Goal: Task Accomplishment & Management: Complete application form

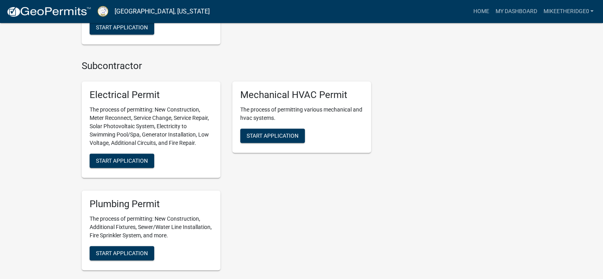
scroll to position [486, 0]
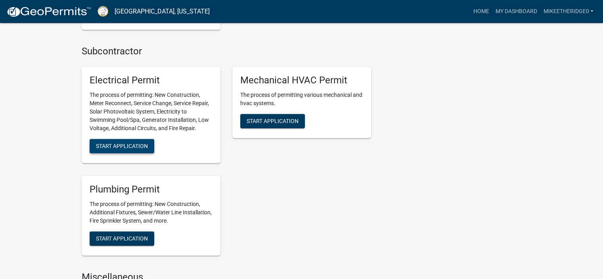
click at [130, 147] on span "Start Application" at bounding box center [122, 146] width 52 height 6
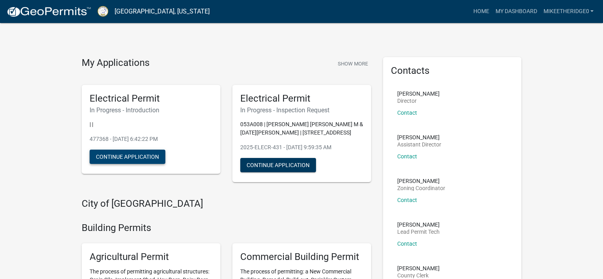
click at [154, 159] on button "Continue Application" at bounding box center [128, 156] width 76 height 14
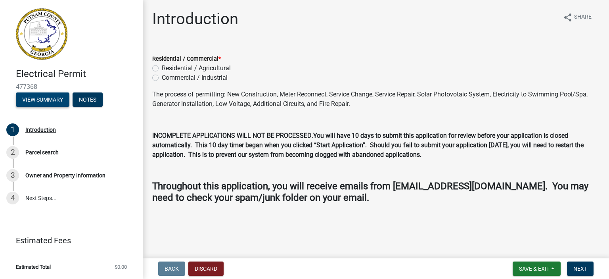
click at [43, 100] on button "View Summary" at bounding box center [43, 99] width 54 height 14
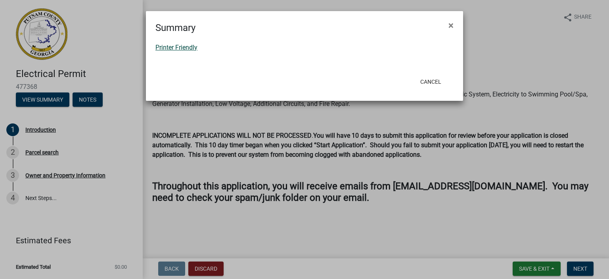
click at [180, 46] on link "Printer Friendly" at bounding box center [176, 48] width 42 height 8
click at [49, 176] on ngb-modal-window "Summary × Printer Friendly Cancel" at bounding box center [304, 139] width 609 height 279
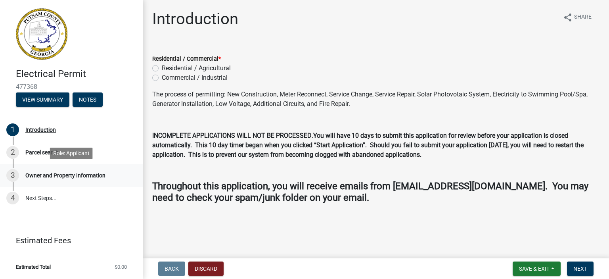
click at [38, 173] on div "Owner and Property Information" at bounding box center [65, 175] width 80 height 6
click at [159, 69] on div "Residential / Agricultural" at bounding box center [375, 68] width 447 height 10
click at [162, 69] on label "Residential / Agricultural" at bounding box center [196, 68] width 69 height 10
click at [162, 69] on input "Residential / Agricultural" at bounding box center [164, 65] width 5 height 5
radio input "true"
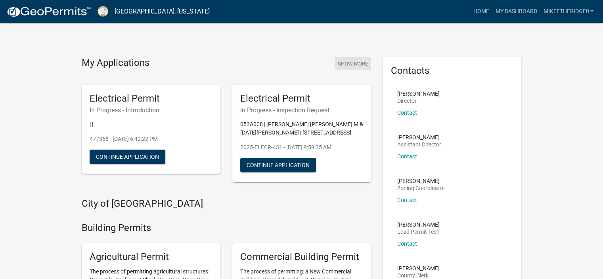
click at [351, 63] on button "Show More" at bounding box center [353, 63] width 36 height 13
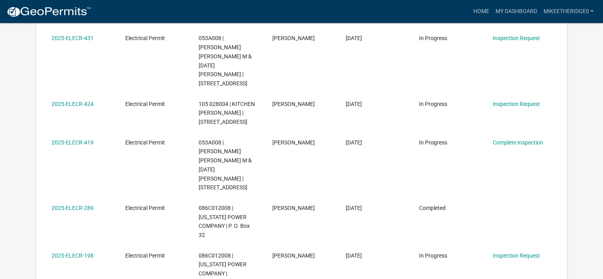
scroll to position [186, 0]
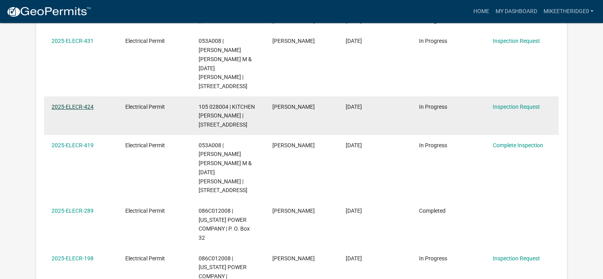
click at [68, 103] on link "2025-ELECR-424" at bounding box center [73, 106] width 42 height 6
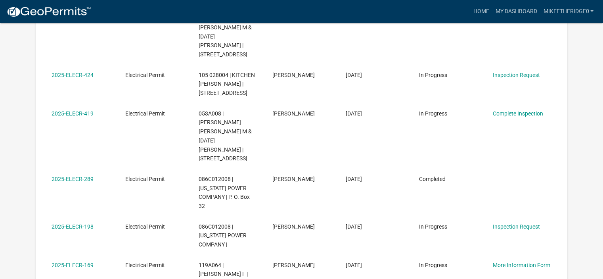
scroll to position [220, 0]
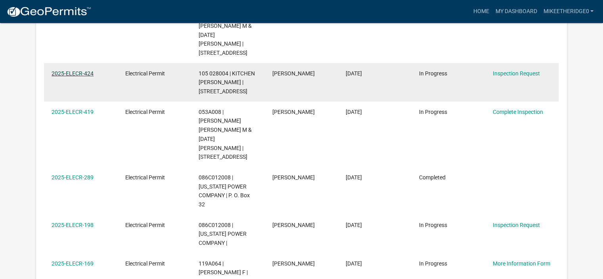
click at [69, 70] on link "2025-ELECR-424" at bounding box center [73, 73] width 42 height 6
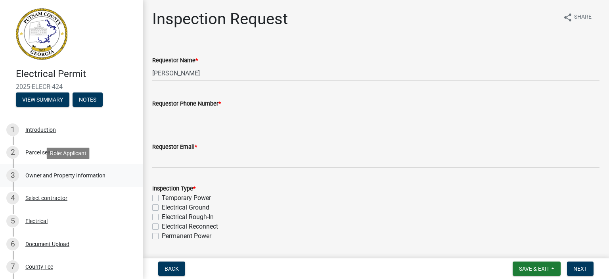
click at [67, 174] on div "Owner and Property Information" at bounding box center [65, 175] width 80 height 6
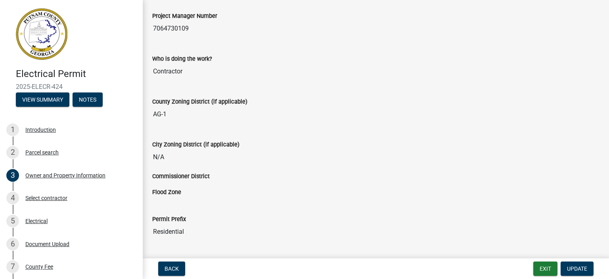
scroll to position [1347, 0]
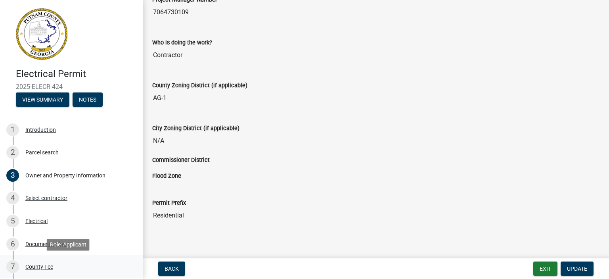
click at [32, 268] on div "County Fee" at bounding box center [39, 267] width 28 height 6
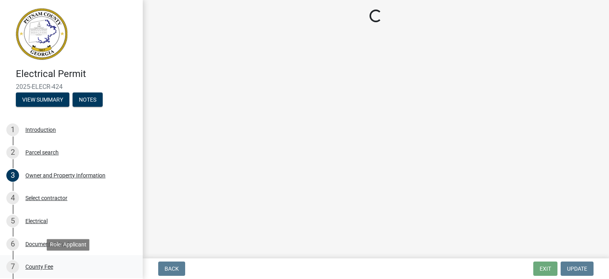
scroll to position [0, 0]
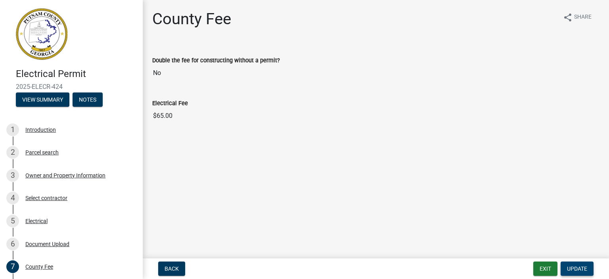
click at [581, 264] on button "Update" at bounding box center [577, 268] width 33 height 14
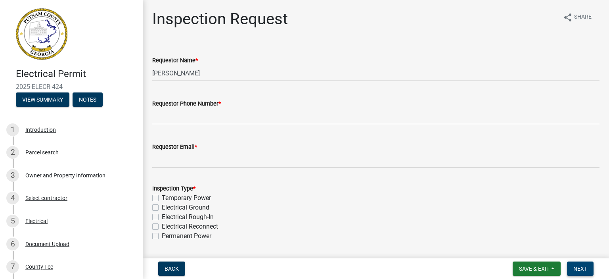
click at [584, 266] on span "Next" at bounding box center [580, 268] width 14 height 6
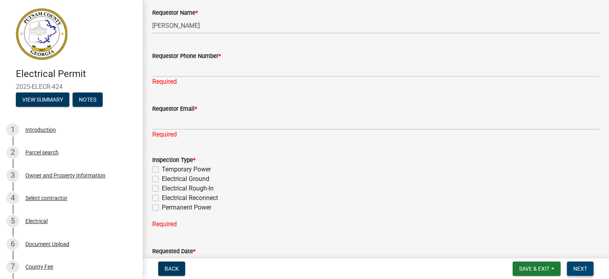
scroll to position [47, 0]
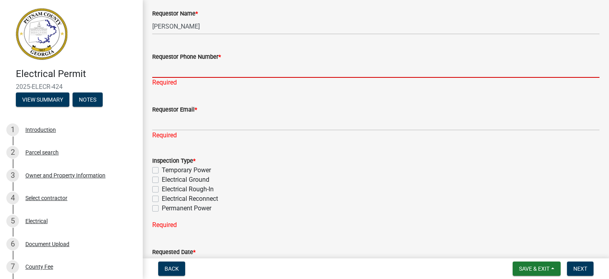
click at [180, 70] on input "Requestor Phone Number *" at bounding box center [375, 69] width 447 height 16
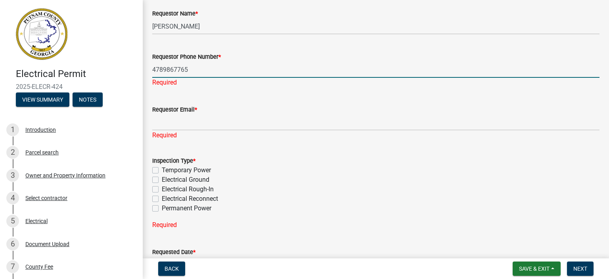
type input "4789867765"
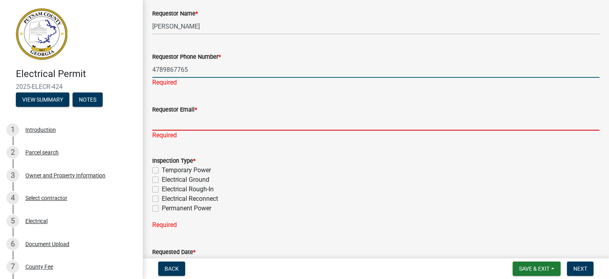
click at [185, 119] on input "Requestor Email *" at bounding box center [375, 122] width 447 height 16
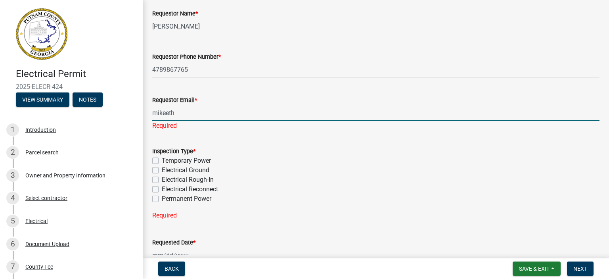
type input "[EMAIL_ADDRESS][DOMAIN_NAME]"
click at [155, 180] on div "Inspection Type * Temporary Power Electrical Ground Electrical Rough-In Electri…" at bounding box center [375, 174] width 447 height 57
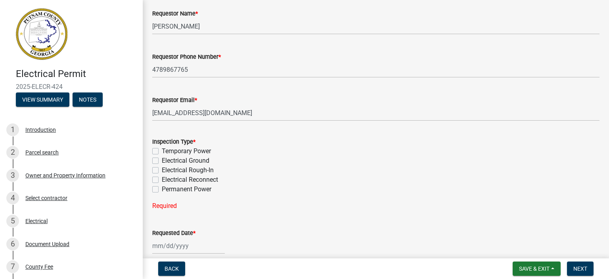
click at [162, 169] on label "Electrical Rough-In" at bounding box center [188, 170] width 52 height 10
click at [162, 169] on input "Electrical Rough-In" at bounding box center [164, 167] width 5 height 5
checkbox input "true"
checkbox input "false"
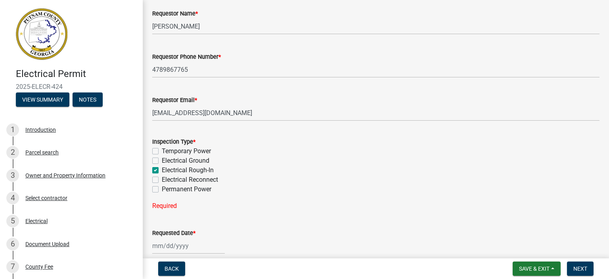
checkbox input "true"
checkbox input "false"
click at [160, 230] on div at bounding box center [188, 230] width 73 height 16
select select "9"
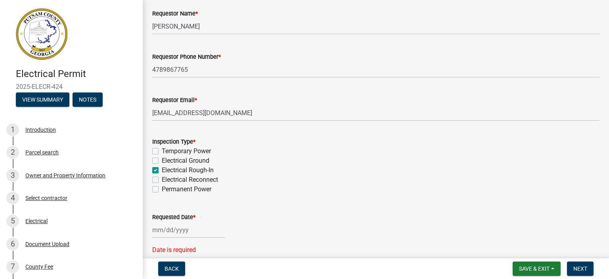
select select "2025"
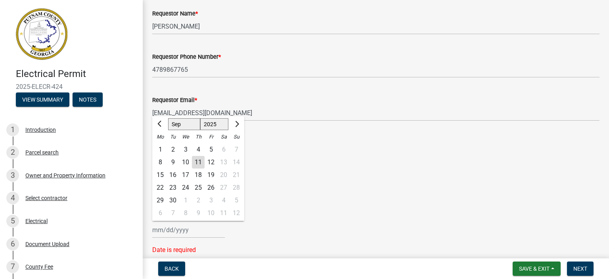
click at [339, 180] on div "Electrical Reconnect" at bounding box center [375, 180] width 447 height 10
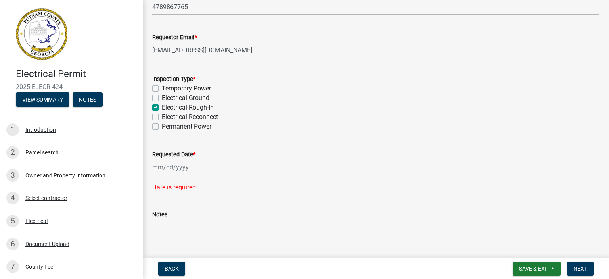
scroll to position [95, 0]
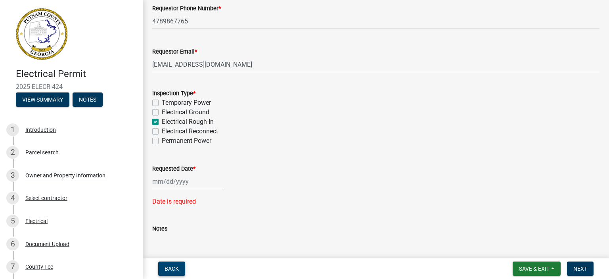
click at [162, 271] on button "Back" at bounding box center [171, 268] width 27 height 14
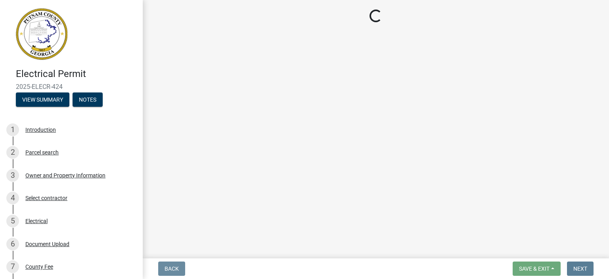
scroll to position [0, 0]
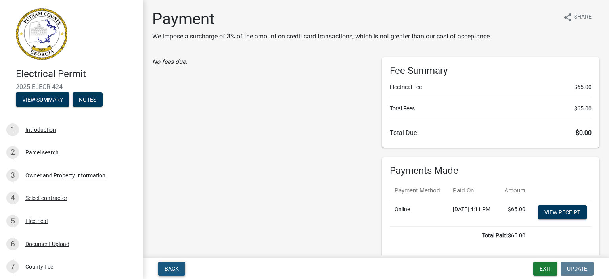
click at [162, 271] on button "Back" at bounding box center [171, 268] width 27 height 14
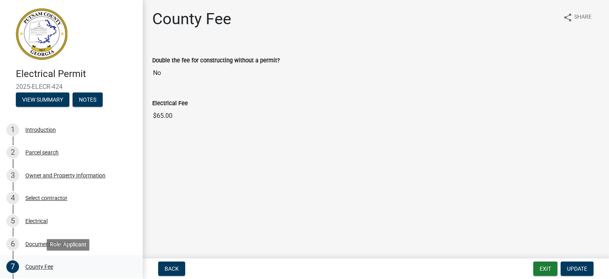
click at [35, 267] on div "County Fee" at bounding box center [39, 267] width 28 height 6
click at [581, 270] on span "Update" at bounding box center [577, 268] width 20 height 6
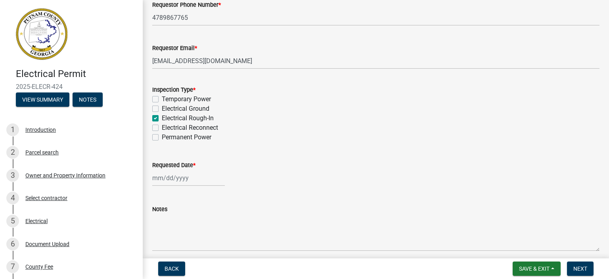
scroll to position [104, 0]
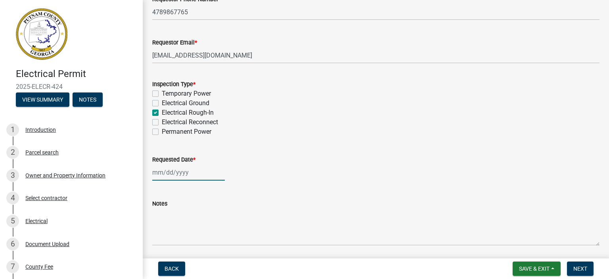
click at [155, 172] on div at bounding box center [188, 172] width 73 height 16
select select "9"
select select "2025"
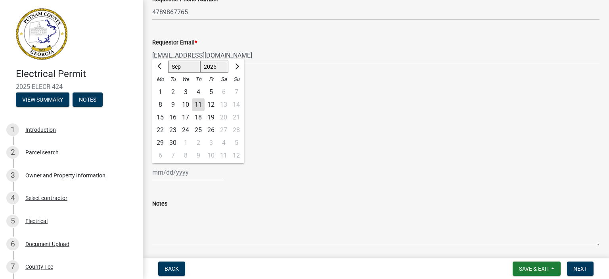
click at [170, 118] on div "16" at bounding box center [173, 117] width 13 height 13
type input "[DATE]"
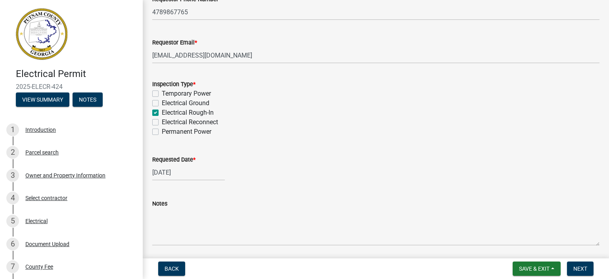
click at [175, 174] on div "[DATE]" at bounding box center [188, 172] width 73 height 16
select select "9"
select select "2025"
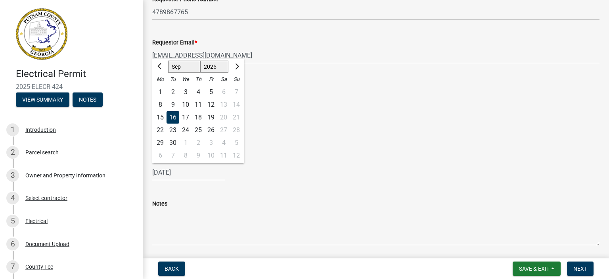
click at [158, 116] on div "15" at bounding box center [160, 117] width 13 height 13
type input "[DATE]"
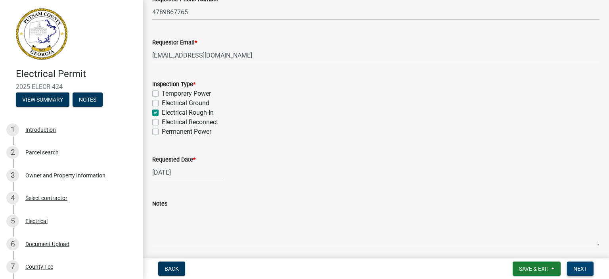
click at [581, 268] on span "Next" at bounding box center [580, 268] width 14 height 6
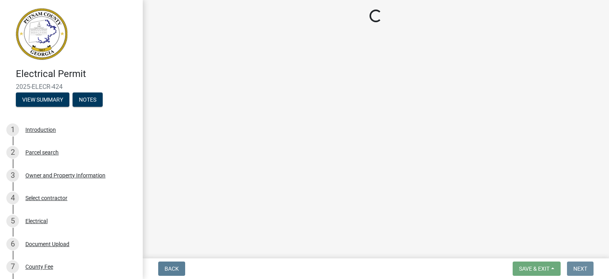
scroll to position [0, 0]
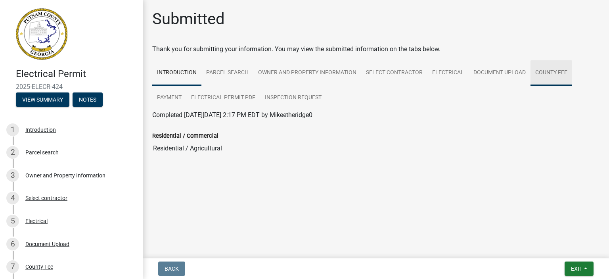
click at [554, 71] on link "County Fee" at bounding box center [552, 72] width 42 height 25
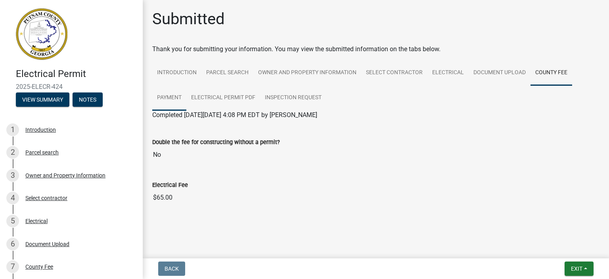
click at [170, 97] on link "Payment" at bounding box center [169, 97] width 34 height 25
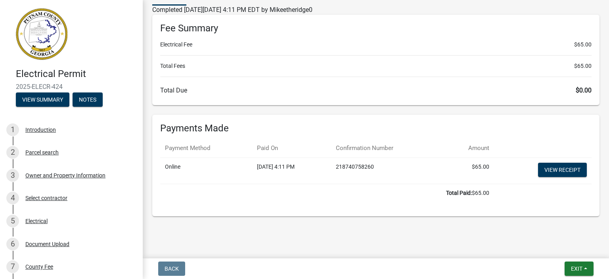
scroll to position [106, 0]
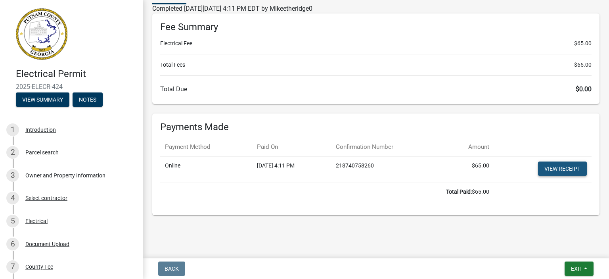
click at [561, 169] on link "View receipt" at bounding box center [562, 168] width 49 height 14
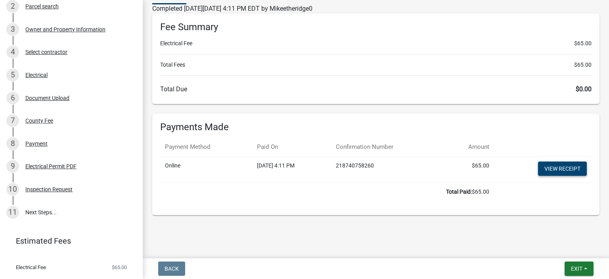
scroll to position [164, 0]
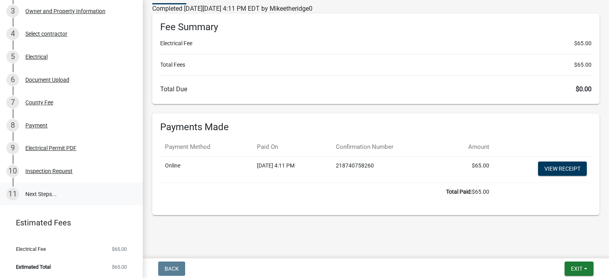
click at [41, 193] on link "11 Next Steps..." at bounding box center [71, 193] width 143 height 23
